Goal: Contribute content: Add original content to the website for others to see

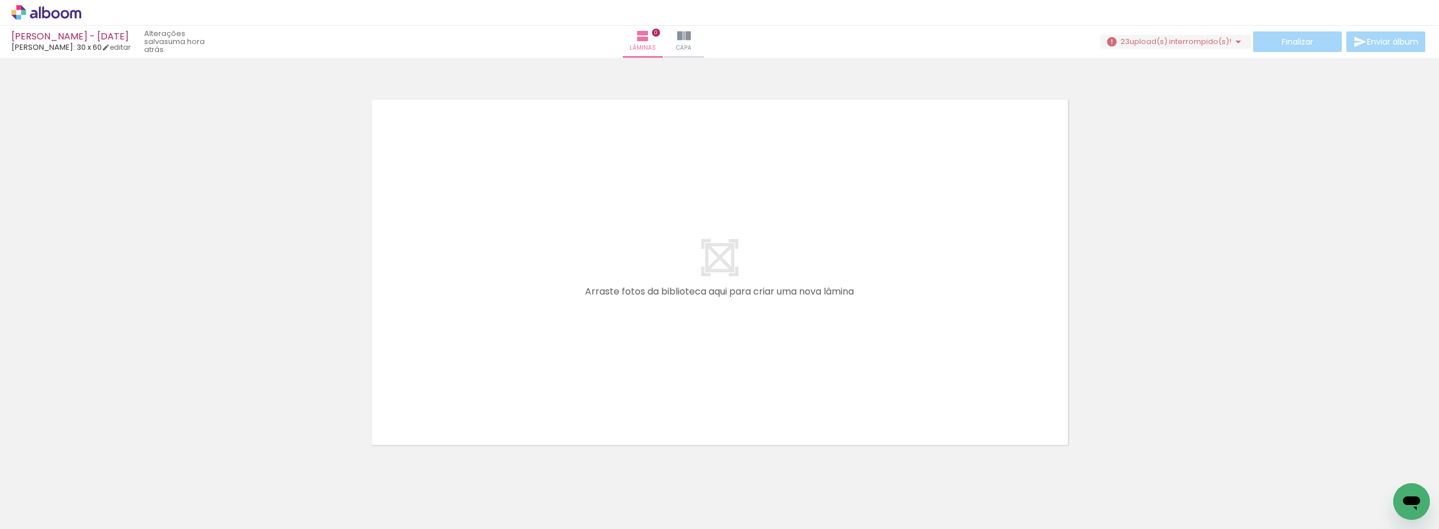
click at [1158, 38] on span "upload(s) interrompido(s)!" at bounding box center [1180, 41] width 102 height 11
click at [38, 10] on icon at bounding box center [46, 12] width 70 height 15
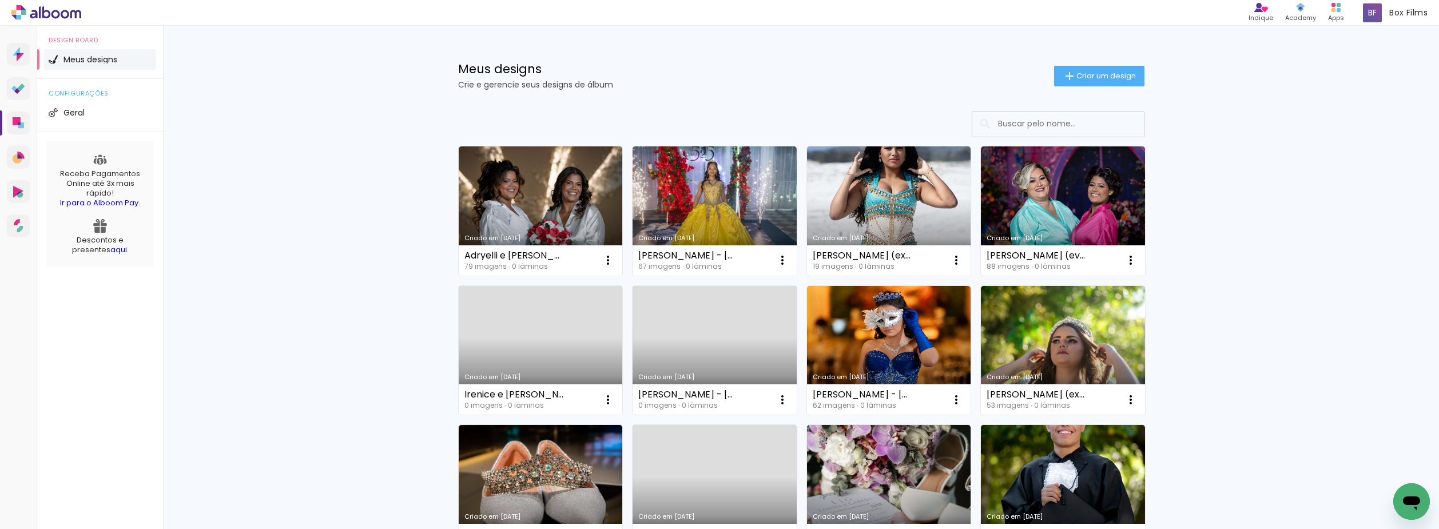
click at [727, 314] on link "Criado em [DATE]" at bounding box center [714, 350] width 164 height 129
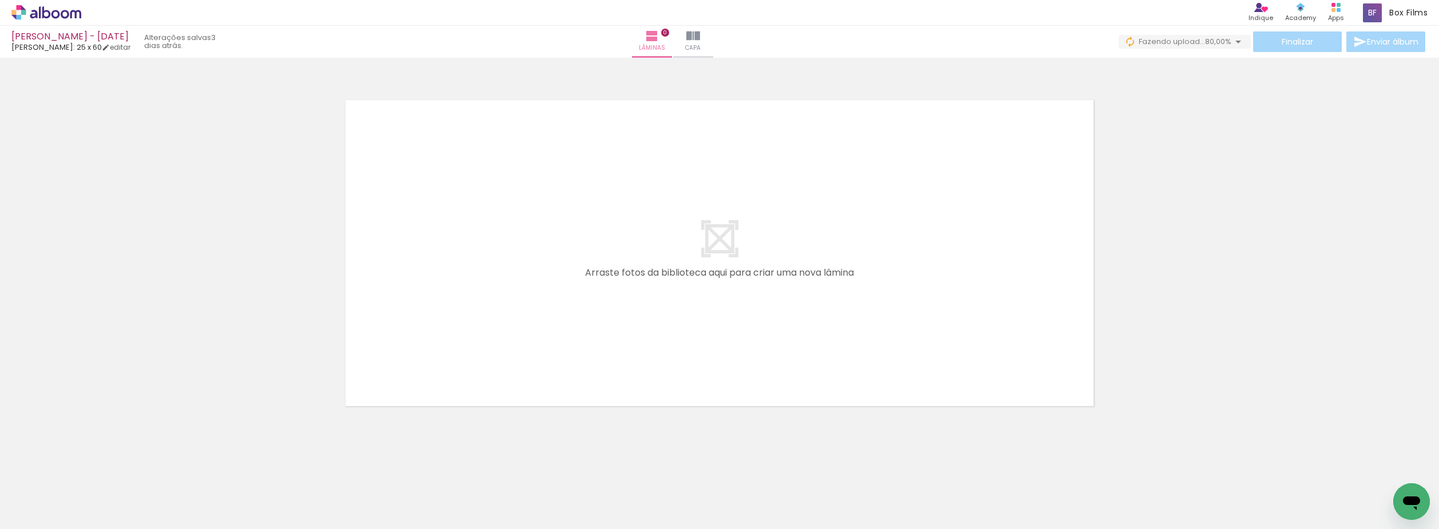
scroll to position [0, 4102]
click at [1158, 240] on div at bounding box center [719, 238] width 1439 height 353
click at [66, 14] on icon at bounding box center [46, 12] width 70 height 15
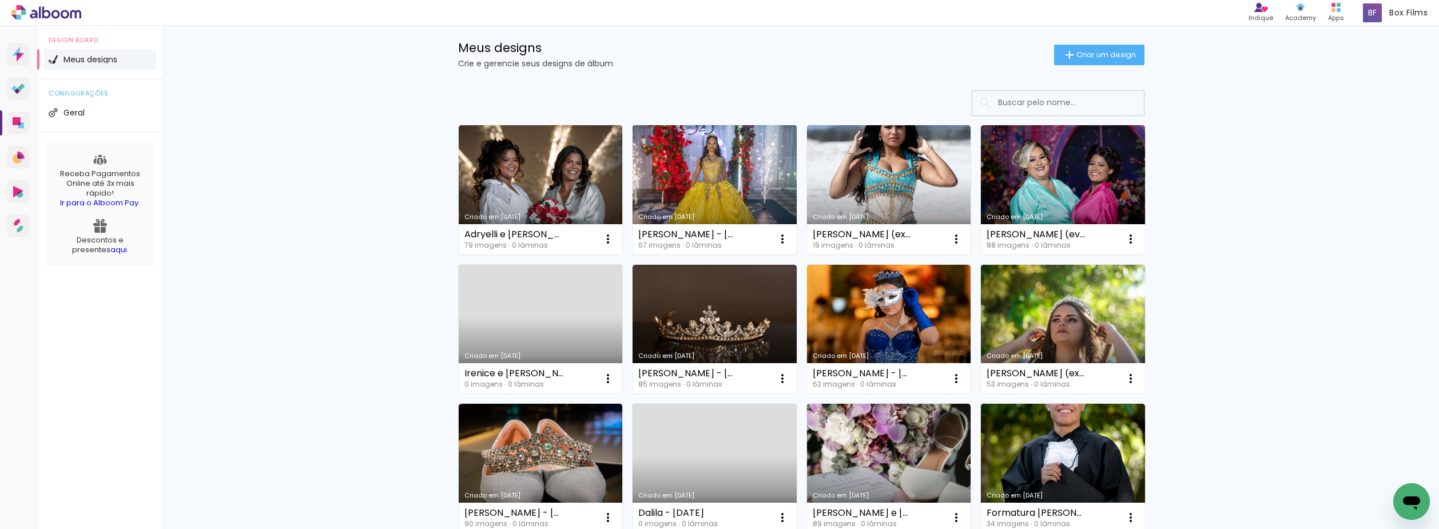
scroll to position [57, 0]
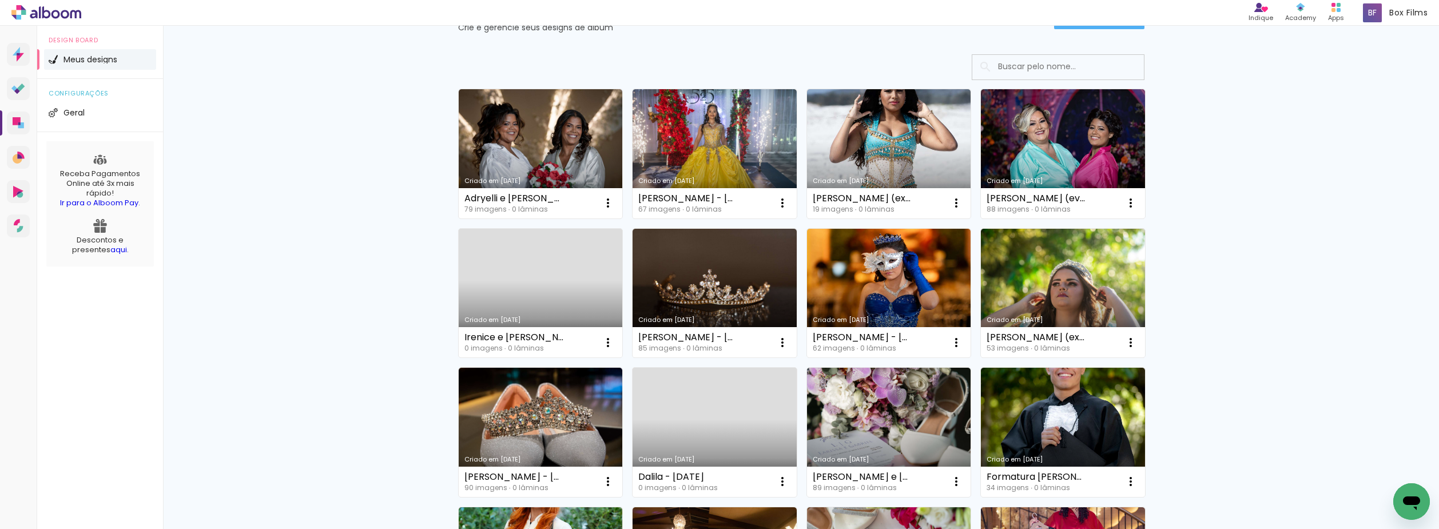
drag, startPoint x: 714, startPoint y: 412, endPoint x: 650, endPoint y: 415, distance: 64.1
click at [714, 412] on link "Criado em [DATE]" at bounding box center [714, 432] width 164 height 129
